Goal: Task Accomplishment & Management: Complete application form

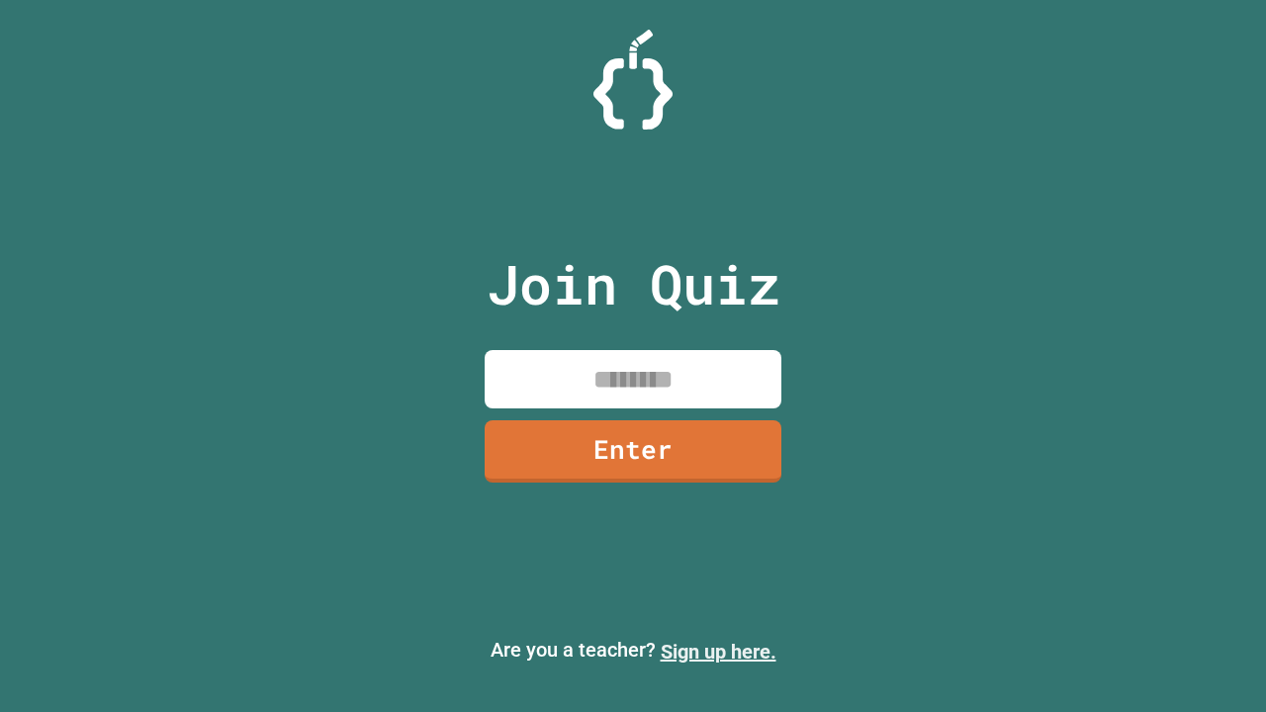
click at [718, 652] on link "Sign up here." at bounding box center [719, 652] width 116 height 24
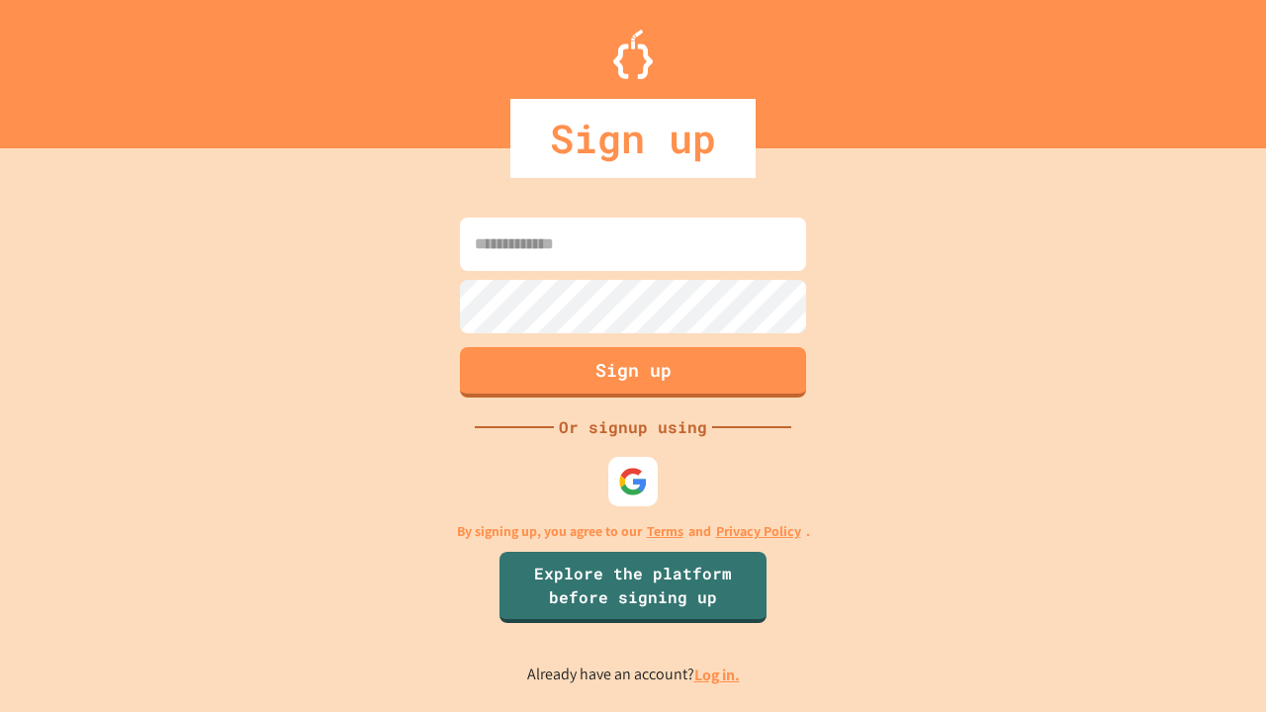
click at [718, 675] on link "Log in." at bounding box center [716, 675] width 45 height 21
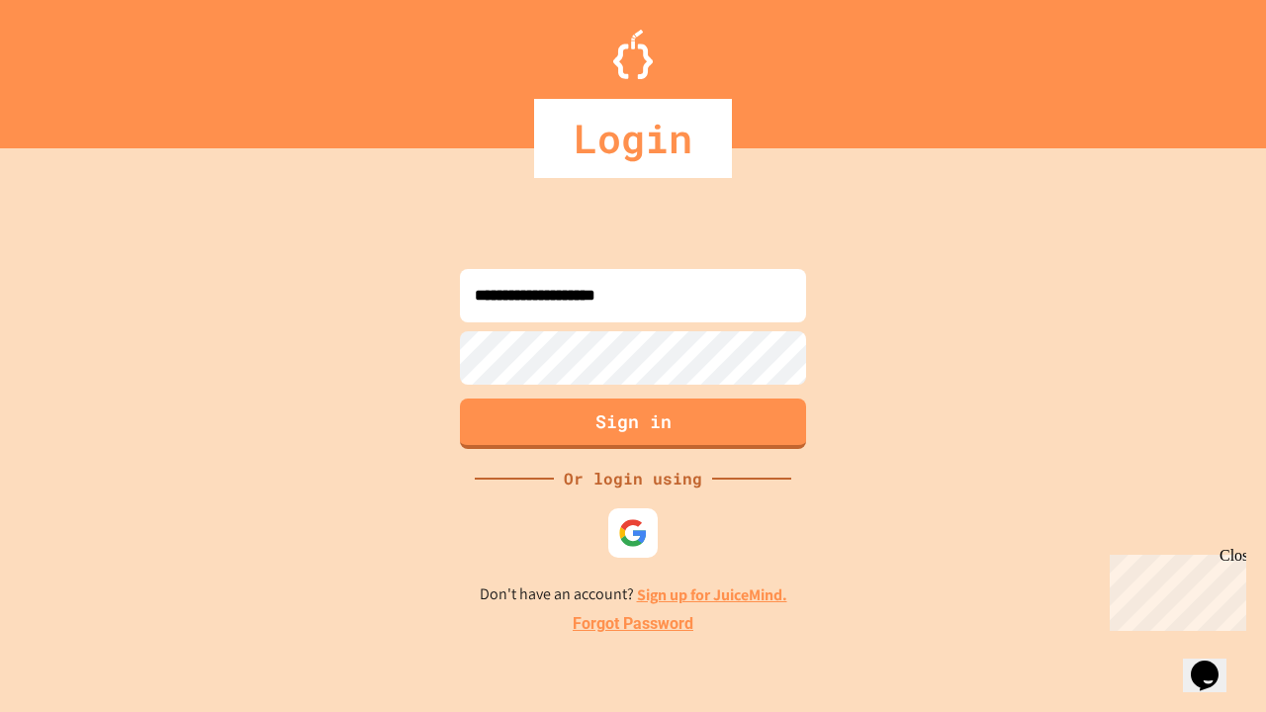
type input "**********"
